Goal: Information Seeking & Learning: Learn about a topic

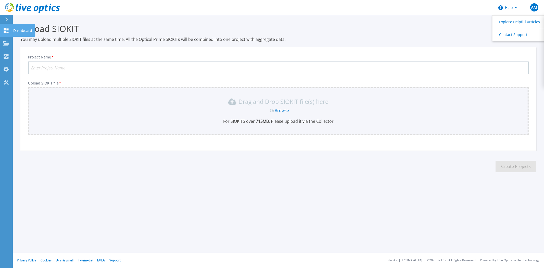
drag, startPoint x: 24, startPoint y: 28, endPoint x: 24, endPoint y: 31, distance: 2.8
click at [24, 28] on p "Dashboard" at bounding box center [22, 30] width 19 height 13
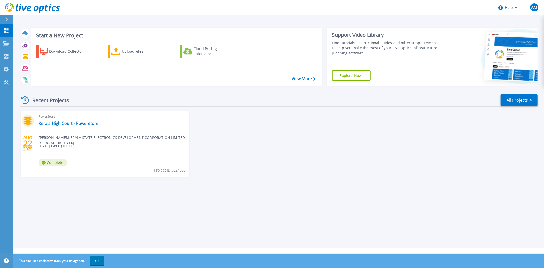
drag, startPoint x: 26, startPoint y: 120, endPoint x: 24, endPoint y: 114, distance: 6.3
click at [26, 120] on icon at bounding box center [27, 121] width 7 height 8
click at [521, 101] on link "All Projects" at bounding box center [519, 99] width 37 height 11
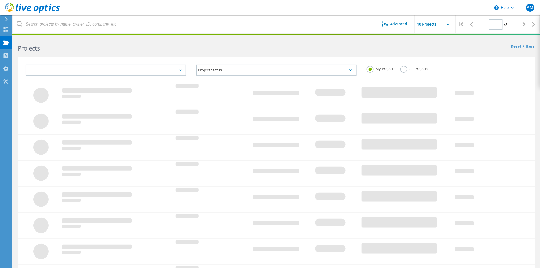
type input "1"
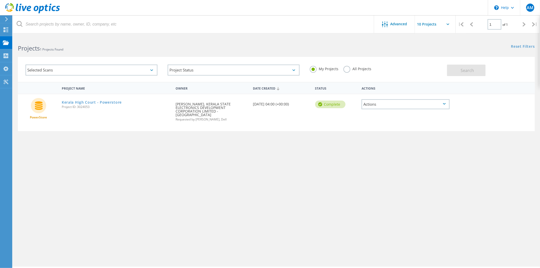
click at [343, 66] on label "All Projects" at bounding box center [357, 68] width 28 height 5
click at [0, 0] on input "All Projects" at bounding box center [0, 0] width 0 height 0
click at [463, 65] on button "Search" at bounding box center [466, 70] width 39 height 11
click at [134, 71] on div "Selected Scans" at bounding box center [92, 70] width 132 height 11
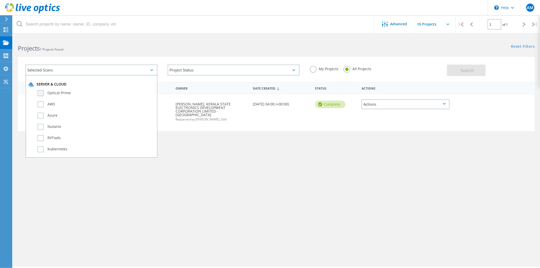
click at [41, 92] on label "Optical Prime" at bounding box center [95, 93] width 117 height 6
click at [0, 0] on input "Optical Prime" at bounding box center [0, 0] width 0 height 0
click at [41, 106] on div "AWS" at bounding box center [92, 105] width 126 height 11
click at [40, 104] on label "AWS" at bounding box center [95, 104] width 117 height 6
click at [0, 0] on input "AWS" at bounding box center [0, 0] width 0 height 0
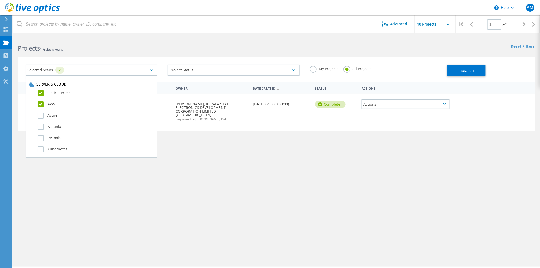
click at [40, 117] on div "Azure" at bounding box center [92, 116] width 126 height 11
click at [41, 115] on label "Azure" at bounding box center [95, 115] width 117 height 6
click at [0, 0] on input "Azure" at bounding box center [0, 0] width 0 height 0
click at [40, 128] on div "Nutanix" at bounding box center [92, 127] width 126 height 11
click at [41, 124] on label "Nutanix" at bounding box center [95, 127] width 117 height 6
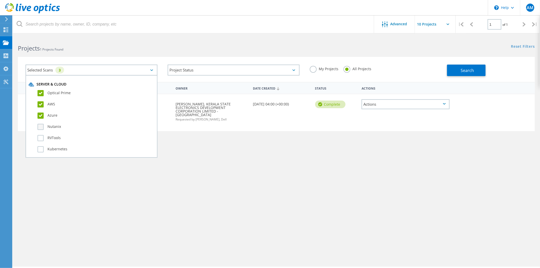
click at [0, 0] on input "Nutanix" at bounding box center [0, 0] width 0 height 0
click at [39, 135] on label "RVTools" at bounding box center [95, 138] width 117 height 6
click at [0, 0] on input "RVTools" at bounding box center [0, 0] width 0 height 0
click at [42, 148] on label "Kubernetes" at bounding box center [95, 149] width 117 height 6
click at [0, 0] on input "Kubernetes" at bounding box center [0, 0] width 0 height 0
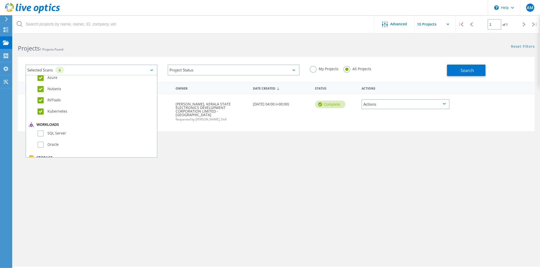
scroll to position [57, 0]
click at [41, 113] on label "SQL Server" at bounding box center [95, 114] width 117 height 6
click at [0, 0] on input "SQL Server" at bounding box center [0, 0] width 0 height 0
click at [40, 123] on label "Oracle" at bounding box center [95, 126] width 117 height 6
click at [0, 0] on input "Oracle" at bounding box center [0, 0] width 0 height 0
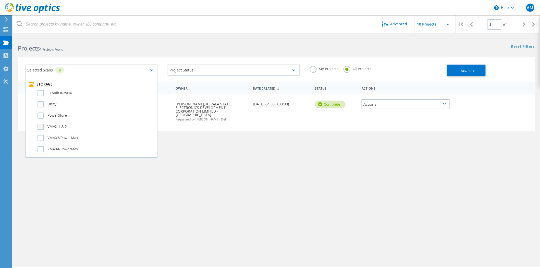
scroll to position [113, 0]
click at [40, 88] on label "CLARiiON/VNX" at bounding box center [95, 91] width 117 height 6
click at [0, 0] on input "CLARiiON/VNX" at bounding box center [0, 0] width 0 height 0
click at [39, 99] on label "Unity" at bounding box center [95, 102] width 117 height 6
click at [0, 0] on input "Unity" at bounding box center [0, 0] width 0 height 0
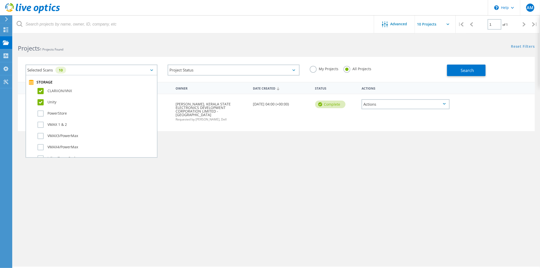
click at [39, 109] on div "PowerStore" at bounding box center [92, 114] width 126 height 11
click at [40, 110] on label "PowerStore" at bounding box center [95, 113] width 117 height 6
click at [0, 0] on input "PowerStore" at bounding box center [0, 0] width 0 height 0
click at [39, 122] on label "VMAX 1 & 2" at bounding box center [95, 125] width 117 height 6
click at [0, 0] on input "VMAX 1 & 2" at bounding box center [0, 0] width 0 height 0
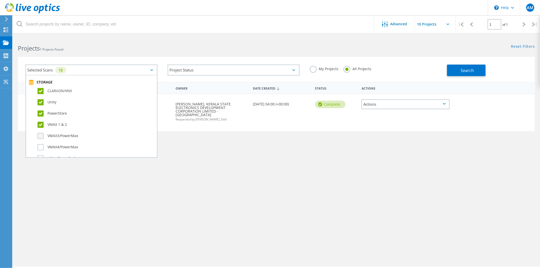
click at [41, 133] on label "VMAX3/PowerMax" at bounding box center [95, 136] width 117 height 6
click at [0, 0] on input "VMAX3/PowerMax" at bounding box center [0, 0] width 0 height 0
click at [39, 144] on label "VMAX4/PowerMax" at bounding box center [95, 147] width 117 height 6
click at [0, 0] on input "VMAX4/PowerMax" at bounding box center [0, 0] width 0 height 0
click at [39, 155] on label "Isilon/PowerScale" at bounding box center [95, 158] width 117 height 6
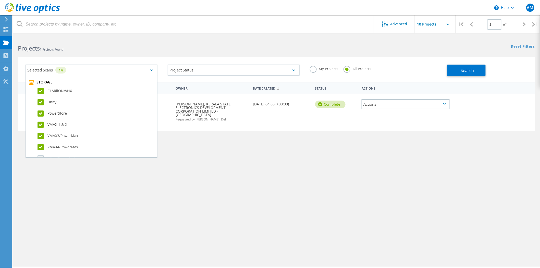
click at [0, 0] on input "Isilon/PowerScale" at bounding box center [0, 0] width 0 height 0
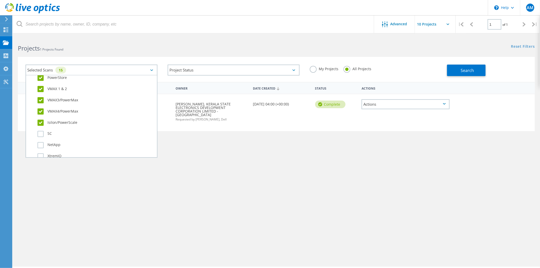
scroll to position [170, 0]
click at [40, 110] on label "SC" at bounding box center [95, 113] width 117 height 6
click at [0, 0] on input "SC" at bounding box center [0, 0] width 0 height 0
click at [41, 121] on label "NetApp" at bounding box center [95, 124] width 117 height 6
click at [0, 0] on input "NetApp" at bounding box center [0, 0] width 0 height 0
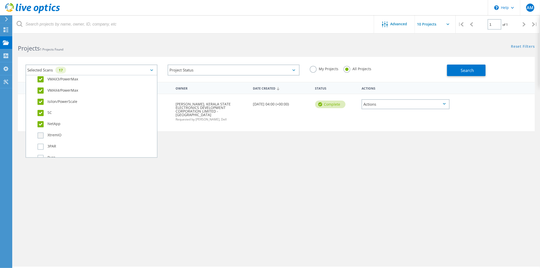
click at [37, 132] on label "XtremIO" at bounding box center [95, 135] width 117 height 6
click at [0, 0] on input "XtremIO" at bounding box center [0, 0] width 0 height 0
click at [38, 144] on label "3PAR" at bounding box center [95, 147] width 117 height 6
click at [0, 0] on input "3PAR" at bounding box center [0, 0] width 0 height 0
click at [41, 155] on label "Pure" at bounding box center [95, 158] width 117 height 6
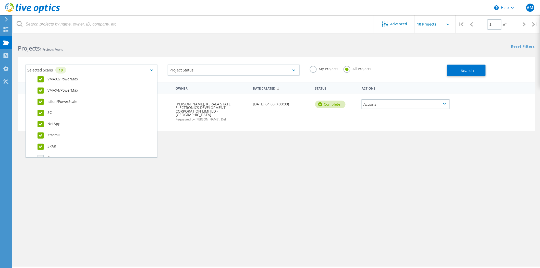
click at [0, 0] on input "Pure" at bounding box center [0, 0] width 0 height 0
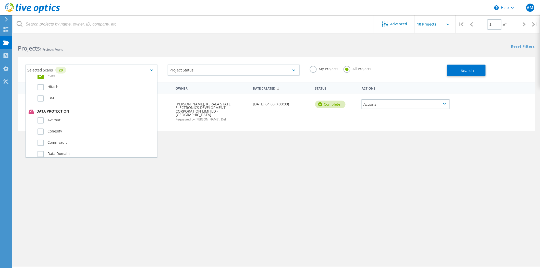
scroll to position [255, 0]
click at [471, 68] on span "Search" at bounding box center [466, 71] width 13 height 6
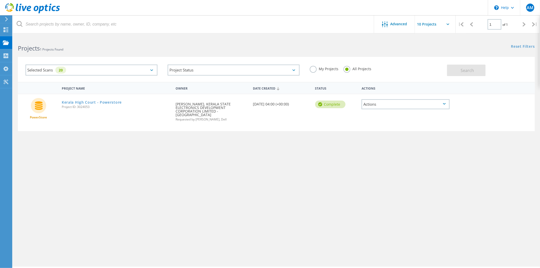
click at [146, 68] on div "Selected Scans 20" at bounding box center [92, 70] width 132 height 11
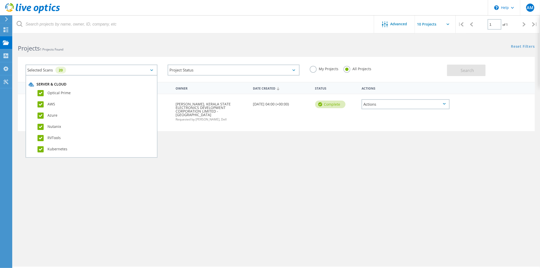
click at [146, 68] on div "Selected Scans 20" at bounding box center [92, 70] width 132 height 11
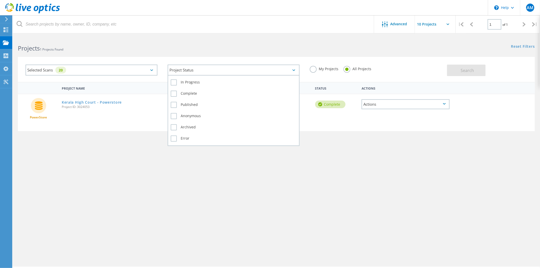
click at [215, 67] on div "Project Status" at bounding box center [234, 70] width 132 height 11
click at [174, 82] on label "In Progress" at bounding box center [234, 82] width 126 height 6
click at [0, 0] on input "In Progress" at bounding box center [0, 0] width 0 height 0
click at [173, 92] on label "Complete" at bounding box center [234, 94] width 126 height 6
click at [0, 0] on input "Complete" at bounding box center [0, 0] width 0 height 0
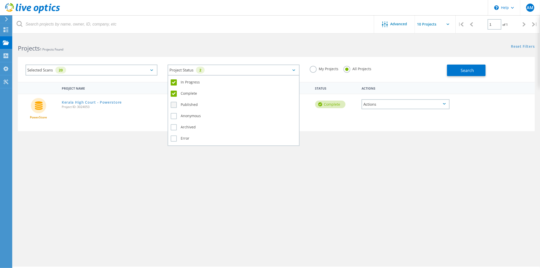
click at [174, 103] on label "Published" at bounding box center [234, 105] width 126 height 6
click at [0, 0] on input "Published" at bounding box center [0, 0] width 0 height 0
click at [171, 116] on label "Anonymous" at bounding box center [234, 116] width 126 height 6
click at [0, 0] on input "Anonymous" at bounding box center [0, 0] width 0 height 0
click at [172, 125] on label "Archived" at bounding box center [234, 127] width 126 height 6
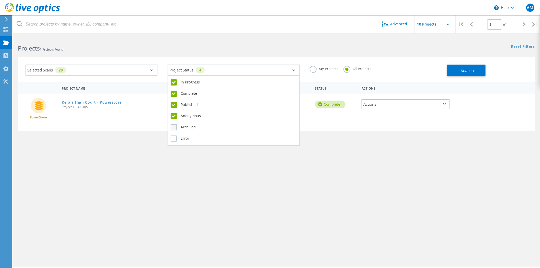
click at [0, 0] on input "Archived" at bounding box center [0, 0] width 0 height 0
click at [172, 135] on label "Error" at bounding box center [234, 138] width 126 height 6
click at [0, 0] on input "Error" at bounding box center [0, 0] width 0 height 0
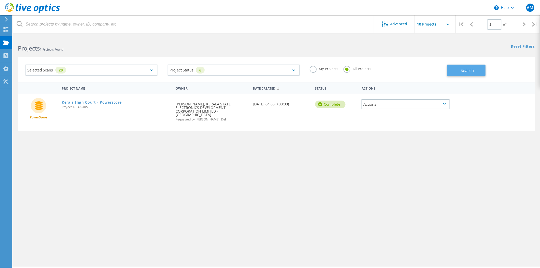
click at [474, 66] on button "Search" at bounding box center [466, 70] width 39 height 11
click at [314, 70] on label "My Projects" at bounding box center [324, 68] width 29 height 5
click at [0, 0] on input "My Projects" at bounding box center [0, 0] width 0 height 0
click at [346, 70] on label "All Projects" at bounding box center [357, 68] width 28 height 5
click at [0, 0] on input "All Projects" at bounding box center [0, 0] width 0 height 0
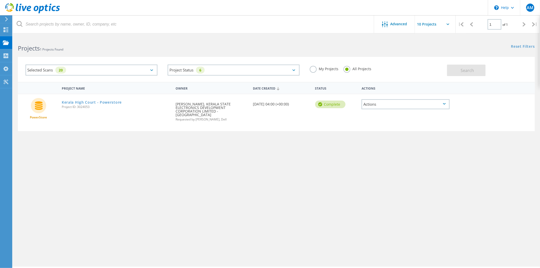
click at [401, 99] on div "Actions" at bounding box center [405, 104] width 88 height 10
click at [394, 96] on div "Project Details" at bounding box center [405, 96] width 87 height 8
